Goal: Download file/media

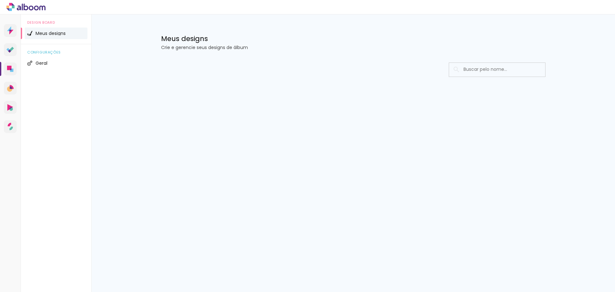
click at [55, 31] on span "Meus designs" at bounding box center [51, 33] width 30 height 4
click at [11, 10] on icon at bounding box center [10, 9] width 3 height 3
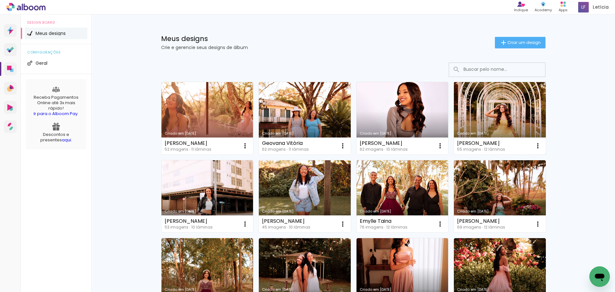
click at [491, 108] on link "Criado em [DATE]" at bounding box center [500, 118] width 92 height 72
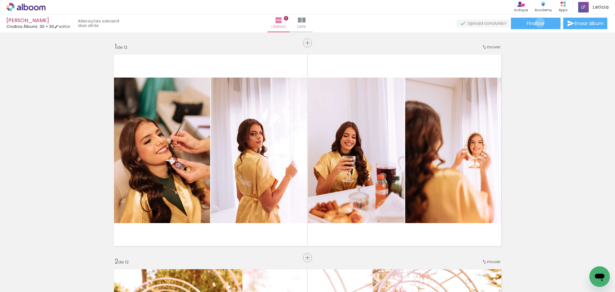
click at [537, 22] on span "Finalizar" at bounding box center [536, 23] width 18 height 4
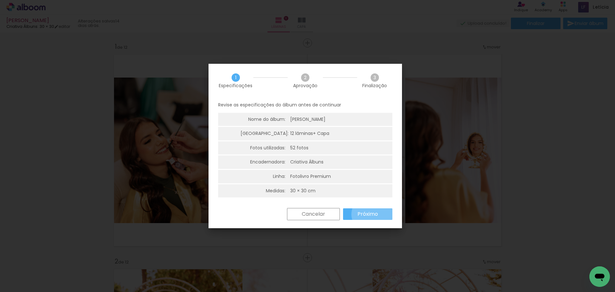
click at [0, 0] on slot "Próximo" at bounding box center [0, 0] width 0 height 0
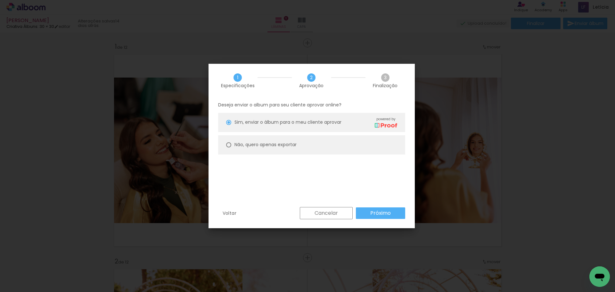
click at [374, 149] on paper-radio-button "Não, quero apenas exportar" at bounding box center [311, 144] width 187 height 19
type paper-radio-button "on"
click at [0, 0] on slot "Próximo" at bounding box center [0, 0] width 0 height 0
type input "Alta, 300 DPI"
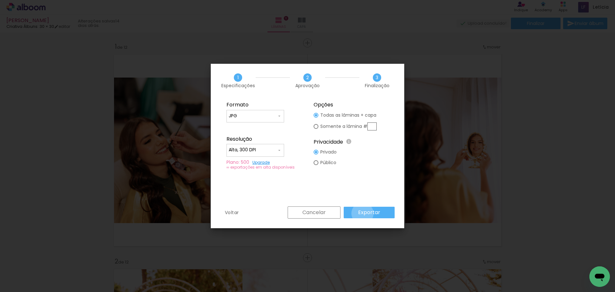
click at [0, 0] on slot "Exportar" at bounding box center [0, 0] width 0 height 0
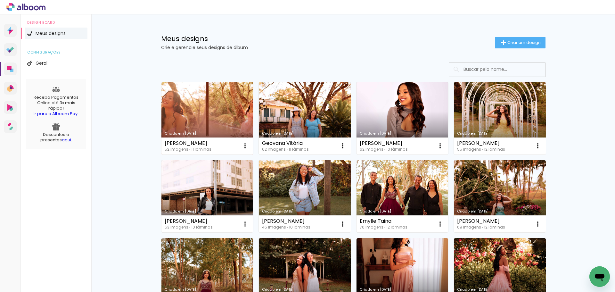
click at [210, 116] on link "Criado em [DATE]" at bounding box center [207, 118] width 92 height 72
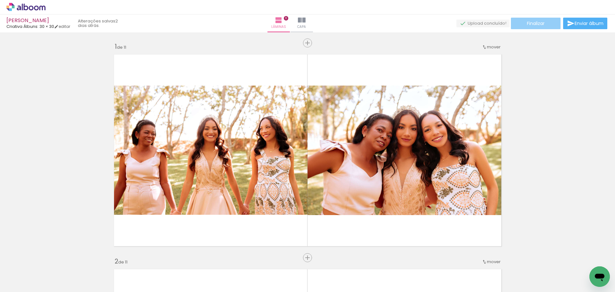
click at [551, 23] on paper-button "Finalizar" at bounding box center [536, 24] width 50 height 12
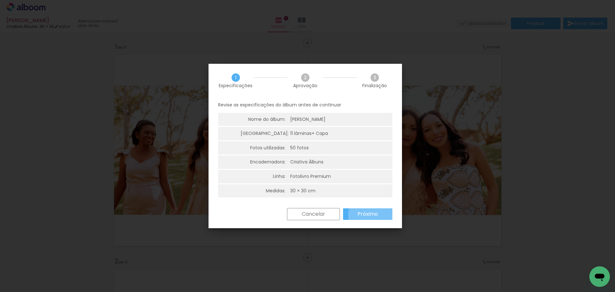
click at [0, 0] on slot "Próximo" at bounding box center [0, 0] width 0 height 0
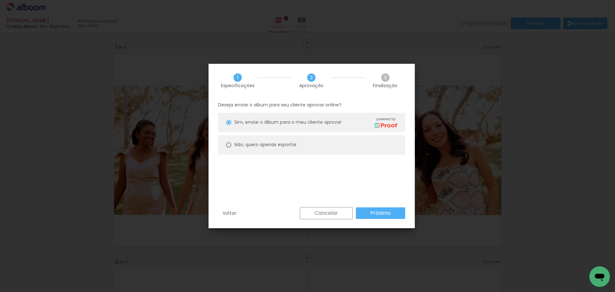
click at [386, 145] on paper-radio-button "Não, quero apenas exportar" at bounding box center [311, 144] width 187 height 19
type paper-radio-button "on"
click at [0, 0] on slot "Próximo" at bounding box center [0, 0] width 0 height 0
type input "Alta, 300 DPI"
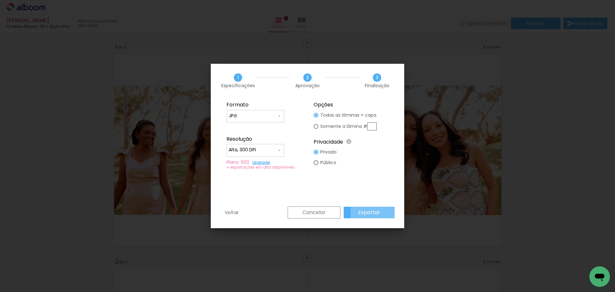
click at [0, 0] on slot "Exportar" at bounding box center [0, 0] width 0 height 0
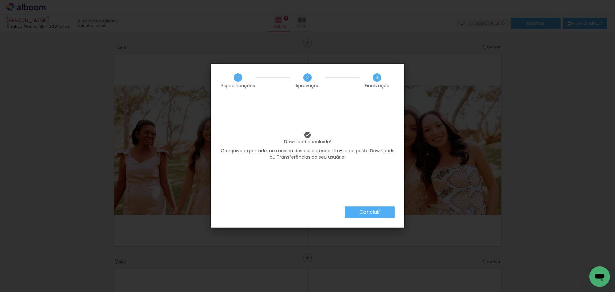
click at [0, 0] on slot "Concluir" at bounding box center [0, 0] width 0 height 0
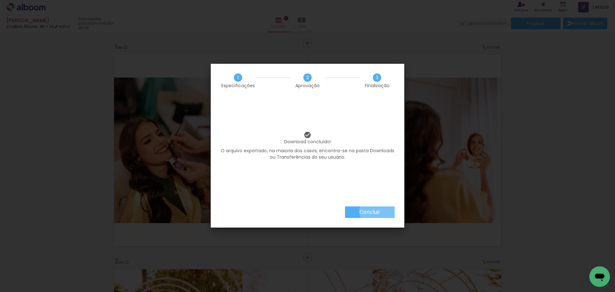
click at [0, 0] on slot "Concluir" at bounding box center [0, 0] width 0 height 0
